Goal: Transaction & Acquisition: Obtain resource

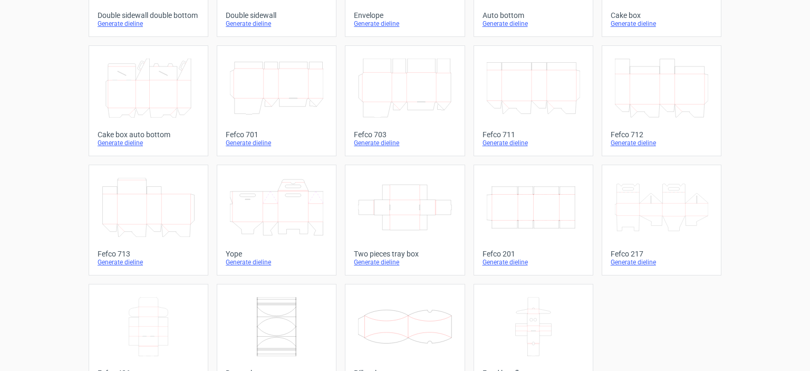
scroll to position [287, 0]
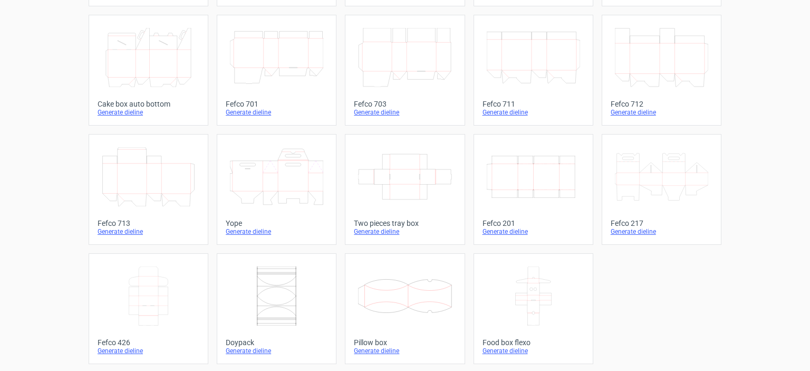
click at [514, 177] on icon "Width Depth Height" at bounding box center [533, 176] width 93 height 59
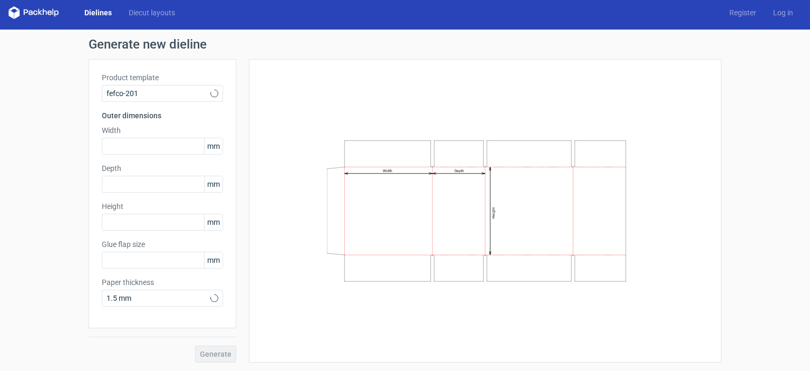
type input "20"
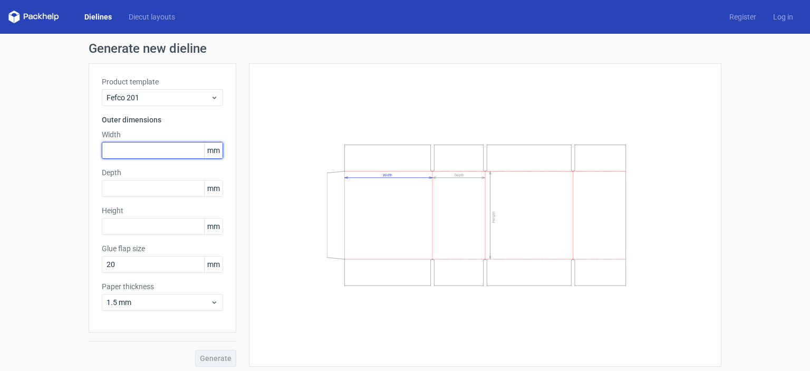
click at [131, 146] on input "text" at bounding box center [162, 150] width 121 height 17
type input "330"
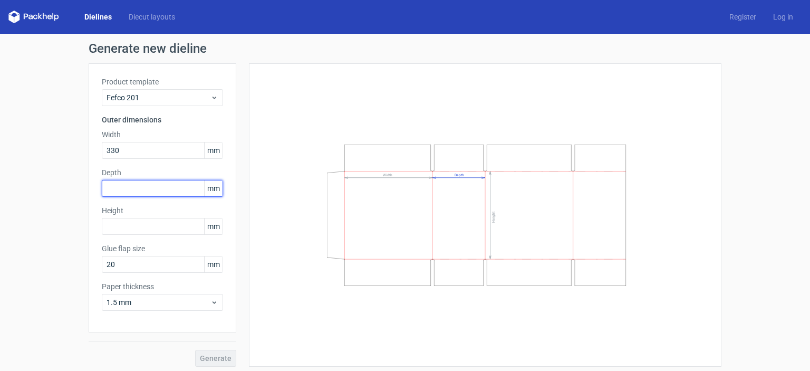
click at [127, 187] on input "text" at bounding box center [162, 188] width 121 height 17
type input "300"
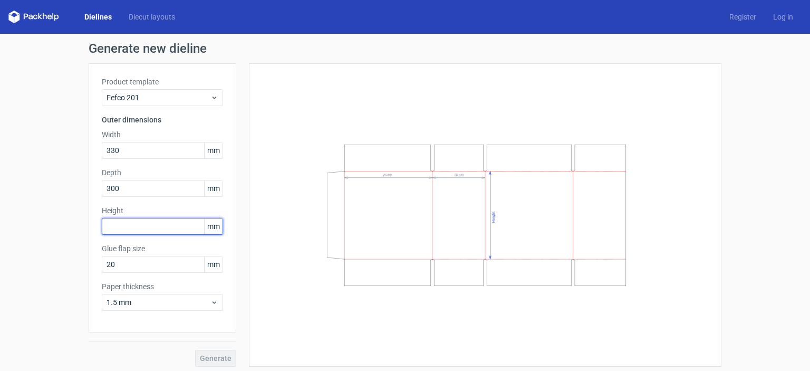
click at [132, 225] on input "text" at bounding box center [162, 226] width 121 height 17
drag, startPoint x: 123, startPoint y: 226, endPoint x: 106, endPoint y: 224, distance: 16.9
click at [106, 224] on input "338" at bounding box center [162, 226] width 121 height 17
type input "380"
click at [195, 350] on button "Generate" at bounding box center [215, 358] width 41 height 17
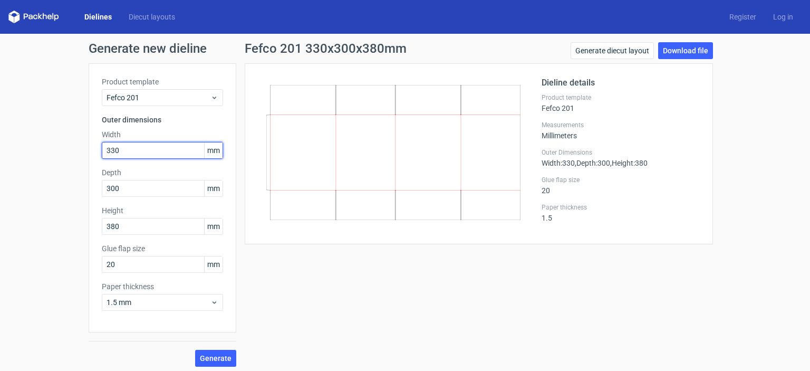
click at [110, 148] on input "330" at bounding box center [162, 150] width 121 height 17
type input "380"
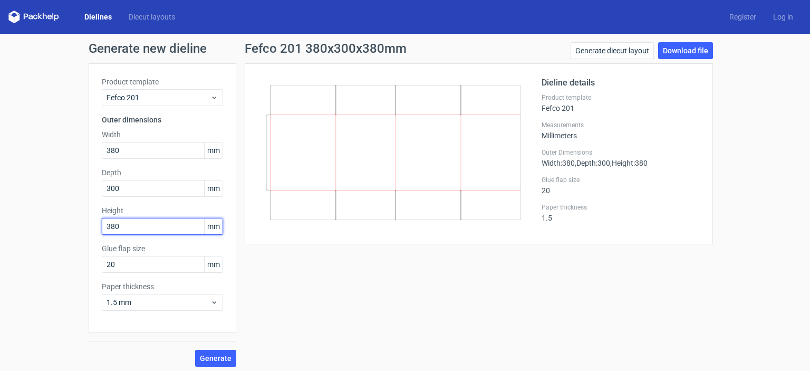
click at [107, 224] on input "380" at bounding box center [162, 226] width 121 height 17
type input "330"
click at [195, 350] on button "Generate" at bounding box center [215, 358] width 41 height 17
click at [694, 57] on link "Download file" at bounding box center [685, 50] width 55 height 17
